Goal: Go to known website: Go to known website

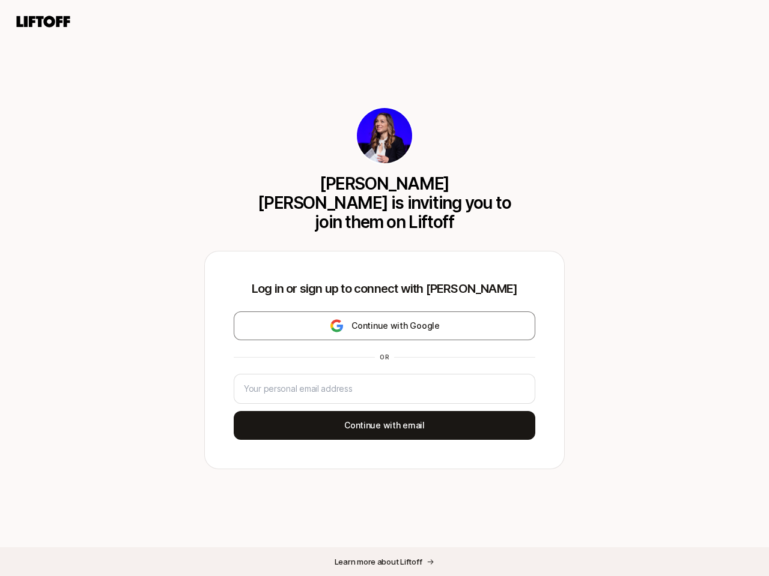
click at [384, 288] on div "Log in or sign up to connect with [PERSON_NAME] Continue with Google or Continu…" at bounding box center [384, 360] width 359 height 217
click at [43, 22] on icon at bounding box center [43, 21] width 58 height 17
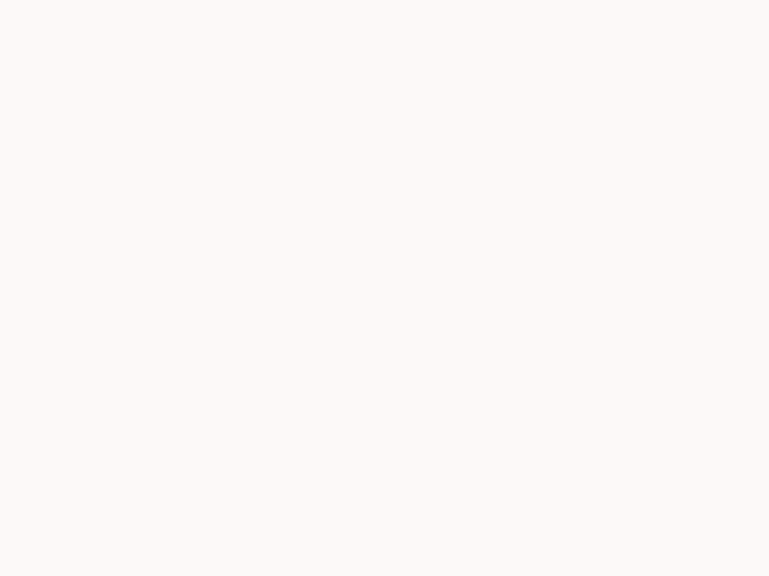
click at [384, 316] on div at bounding box center [384, 288] width 769 height 576
click at [384, 416] on div at bounding box center [384, 288] width 769 height 576
click at [384, 562] on div at bounding box center [384, 288] width 769 height 576
